Goal: Find specific page/section: Find specific page/section

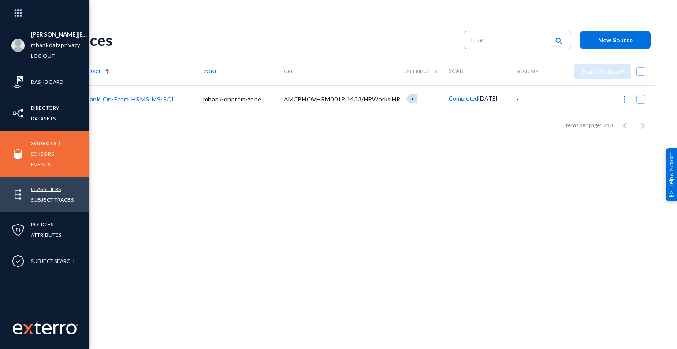
click at [55, 188] on link "Classifiers" at bounding box center [46, 189] width 30 height 10
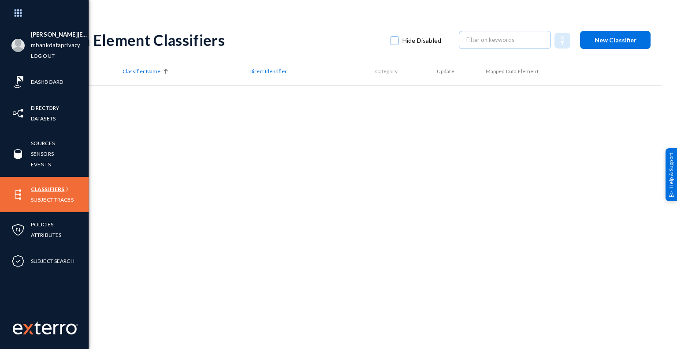
click at [56, 188] on link "Classifiers" at bounding box center [48, 189] width 34 height 10
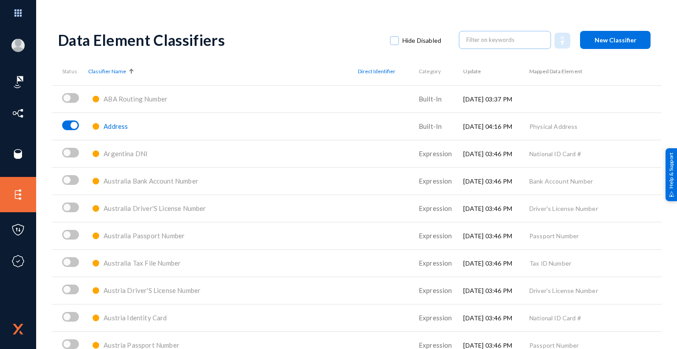
click at [337, 28] on div "Data Element Classifiers Hide Disabled New Classifier" at bounding box center [356, 40] width 597 height 36
click at [359, 31] on div "Data Element Classifiers" at bounding box center [219, 40] width 323 height 18
